Goal: Transaction & Acquisition: Purchase product/service

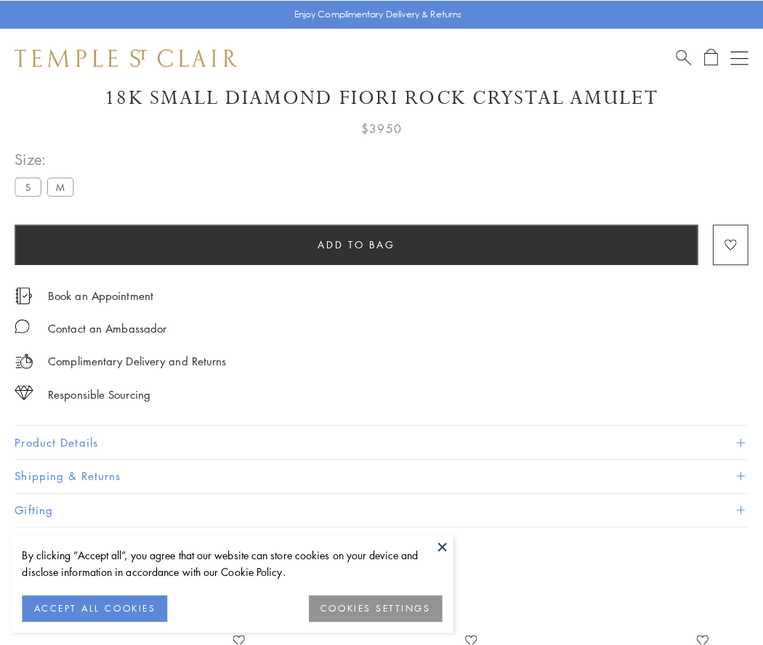
scroll to position [86, 0]
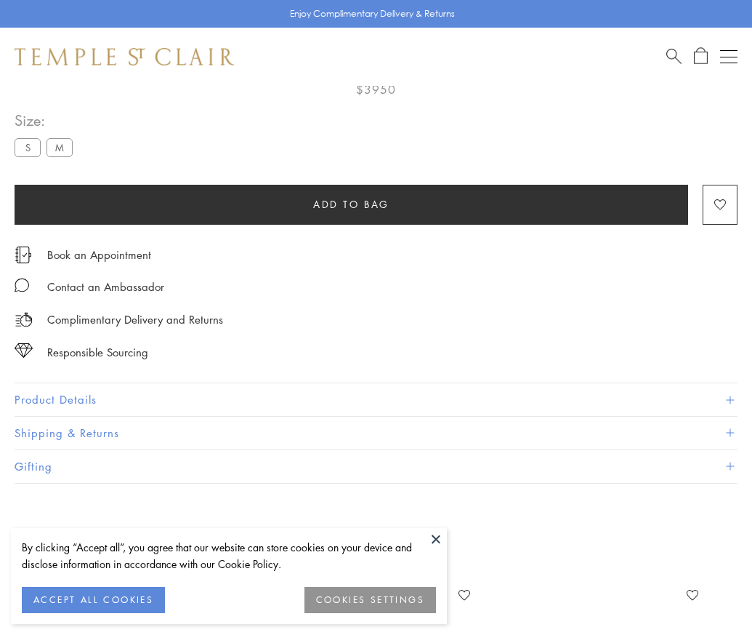
click at [351, 204] on span "Add to bag" at bounding box center [351, 204] width 76 height 16
